Goal: Task Accomplishment & Management: Manage account settings

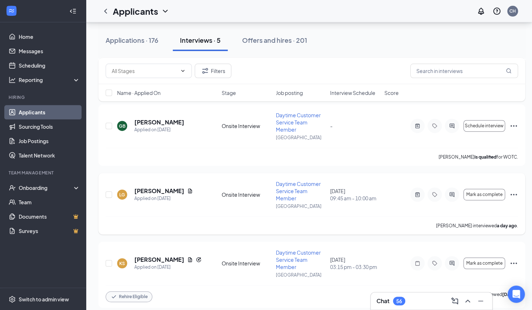
scroll to position [170, 0]
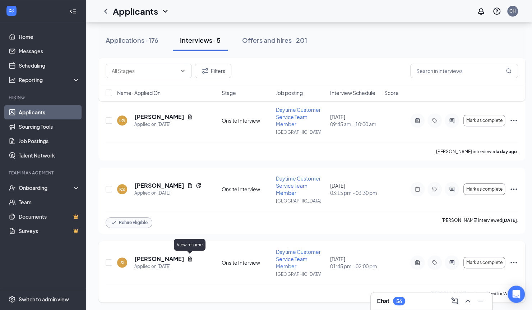
click at [188, 257] on icon "Document" at bounding box center [190, 259] width 6 height 6
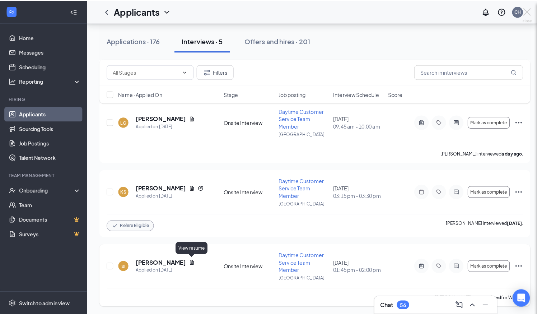
scroll to position [164, 0]
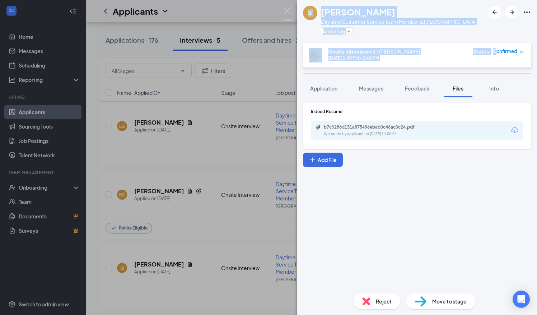
drag, startPoint x: 497, startPoint y: 60, endPoint x: 274, endPoint y: 41, distance: 223.5
click at [274, 41] on div "SI [PERSON_NAME] Daytime Customer Service Team Member at [GEOGRAPHIC_DATA] Add …" at bounding box center [268, 157] width 537 height 315
drag, startPoint x: 274, startPoint y: 41, endPoint x: 324, endPoint y: 84, distance: 65.7
click at [324, 84] on button "Application" at bounding box center [324, 88] width 42 height 18
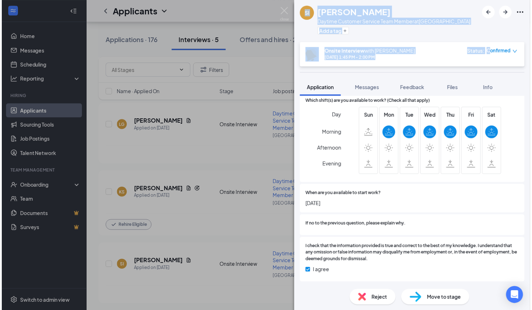
scroll to position [715, 0]
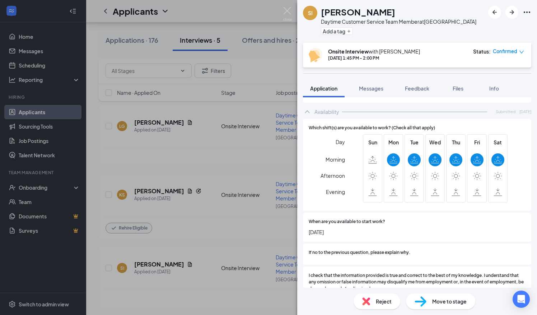
click at [220, 243] on div "SI [PERSON_NAME] Daytime Customer Service Team Member at [GEOGRAPHIC_DATA] Add …" at bounding box center [268, 157] width 537 height 315
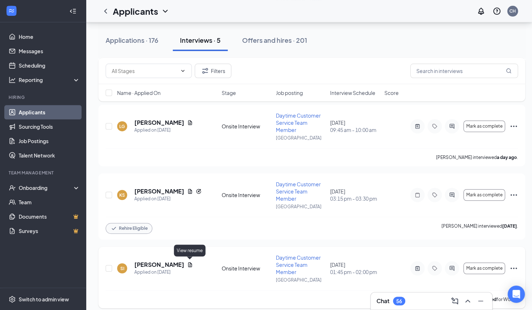
click at [190, 264] on icon "Document" at bounding box center [190, 264] width 6 height 6
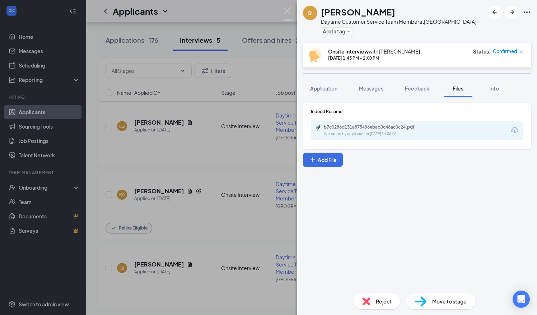
click at [365, 123] on div "b7c0286d131a875496ebab0c46ac0c24.pdf Uploaded by applicant on [DATE] 14:06:06" at bounding box center [417, 130] width 213 height 19
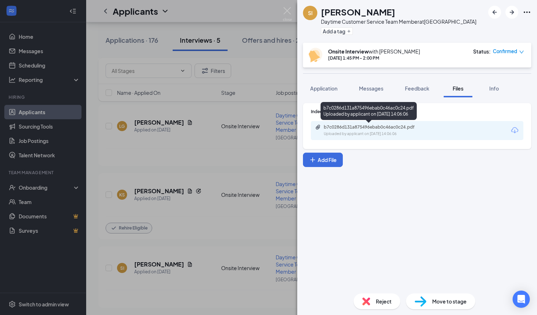
click at [366, 129] on div "b7c0286d131a875496ebab0c46ac0c24.pdf" at bounding box center [374, 127] width 101 height 6
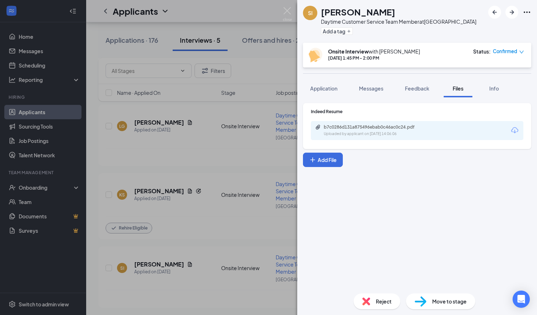
click at [236, 175] on div "SI [PERSON_NAME] Daytime Customer Service Team Member at [GEOGRAPHIC_DATA] Add …" at bounding box center [268, 157] width 537 height 315
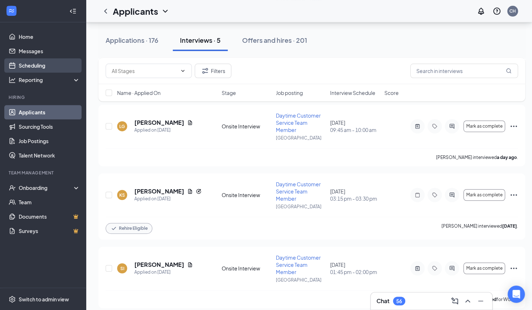
click at [48, 64] on link "Scheduling" at bounding box center [49, 65] width 61 height 14
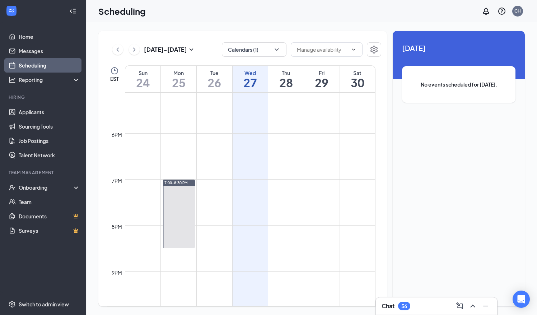
scroll to position [889, 0]
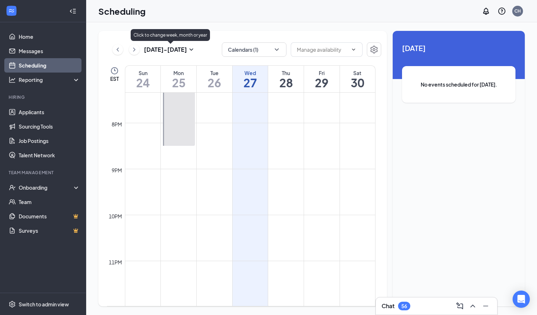
click at [194, 50] on icon "SmallChevronDown" at bounding box center [191, 49] width 9 height 9
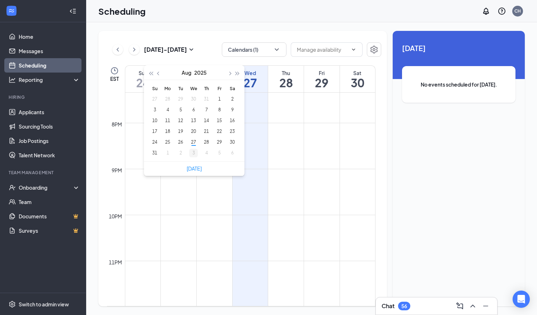
type input "[DATE]"
click at [187, 153] on td "3" at bounding box center [193, 153] width 13 height 11
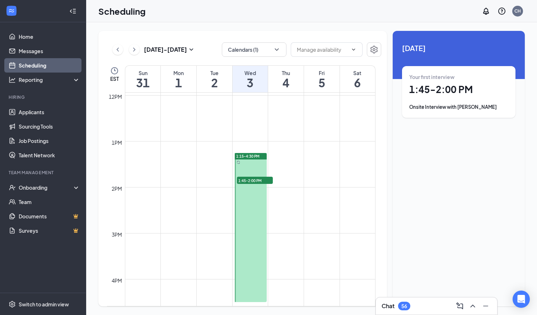
scroll to position [596, 0]
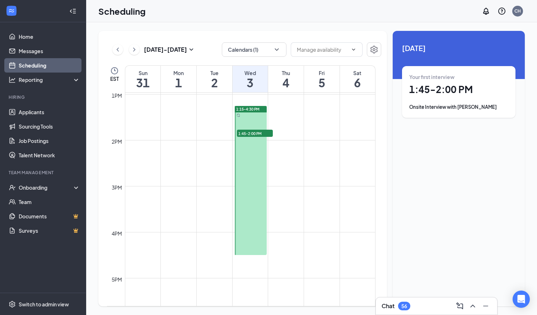
click at [249, 118] on div at bounding box center [251, 180] width 32 height 149
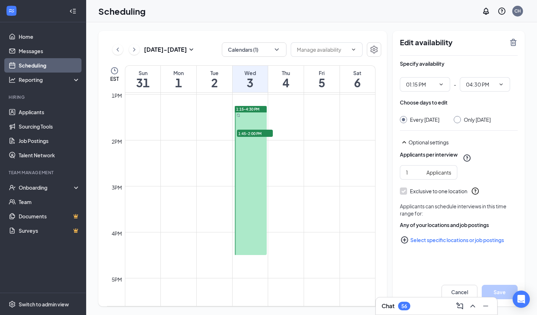
click at [459, 120] on input "Only [DATE]" at bounding box center [456, 118] width 5 height 5
radio input "true"
radio input "false"
click at [502, 293] on button "Save" at bounding box center [500, 292] width 36 height 14
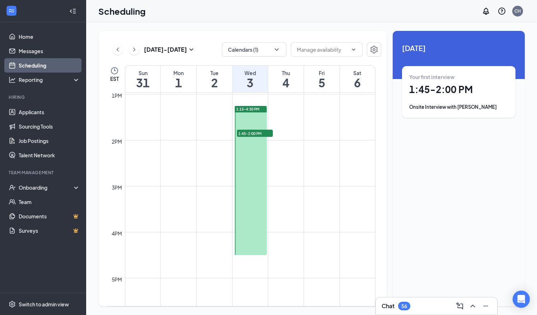
click at [239, 186] on div at bounding box center [251, 180] width 32 height 149
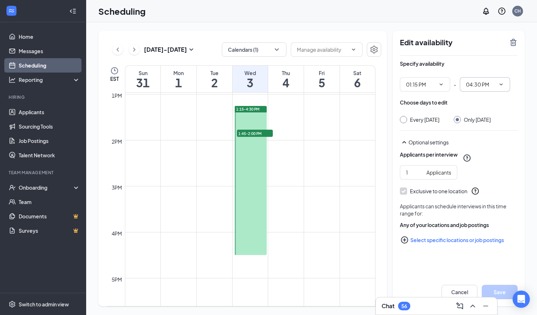
click at [476, 81] on input "04:30 PM" at bounding box center [480, 84] width 29 height 8
click at [473, 83] on input "04:30 PM" at bounding box center [480, 84] width 29 height 8
click at [501, 79] on span "04:30 PM" at bounding box center [485, 84] width 50 height 14
click at [473, 142] on div "02:30 PM" at bounding box center [475, 139] width 21 height 8
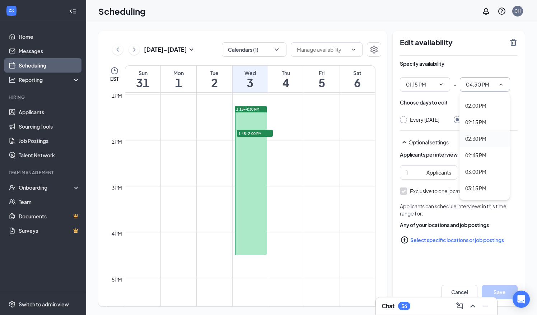
type input "02:30 PM"
click at [502, 293] on button "Save" at bounding box center [500, 292] width 36 height 14
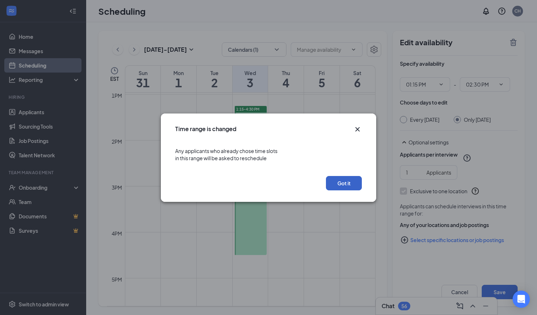
click at [346, 181] on button "Got it" at bounding box center [344, 183] width 36 height 14
